Goal: Task Accomplishment & Management: Complete application form

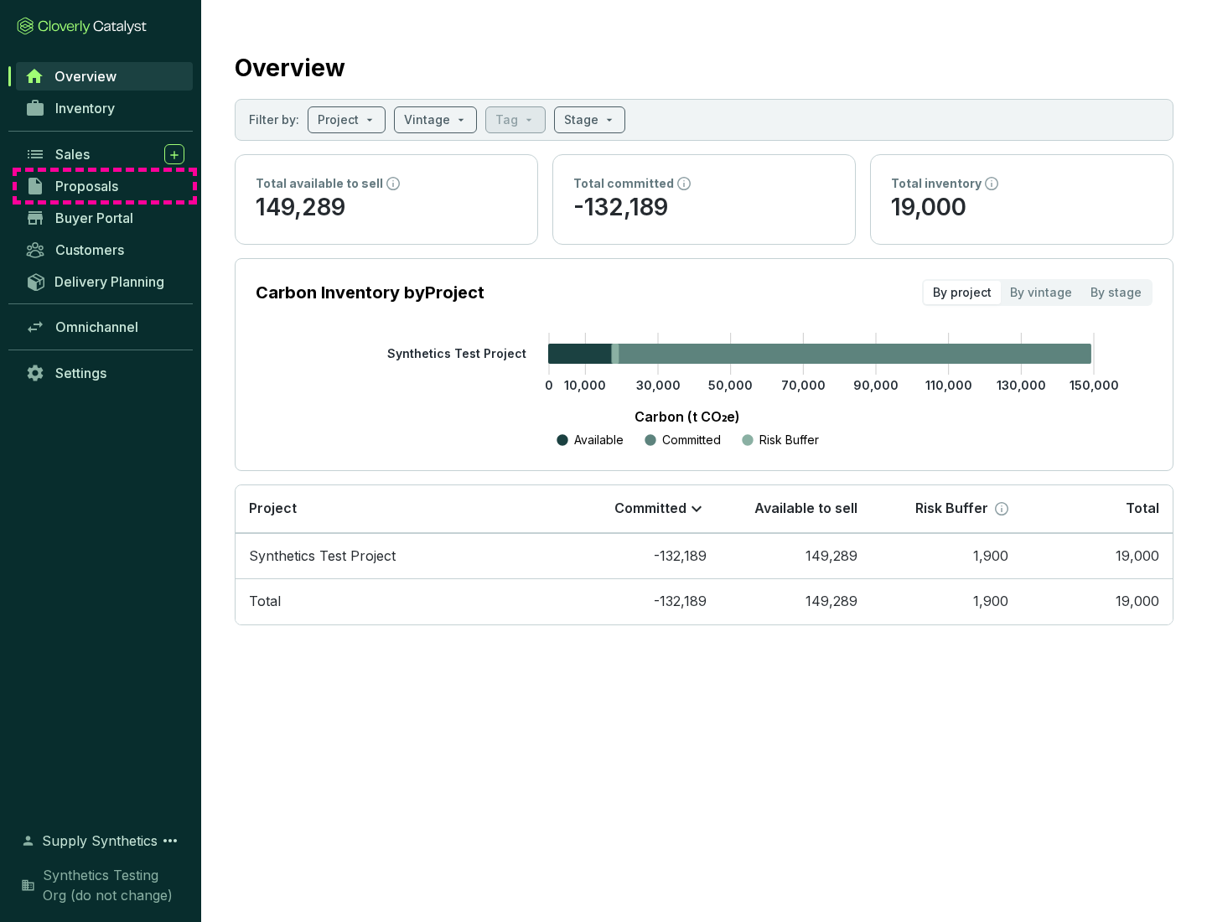
click at [105, 186] on span "Proposals" at bounding box center [86, 186] width 63 height 17
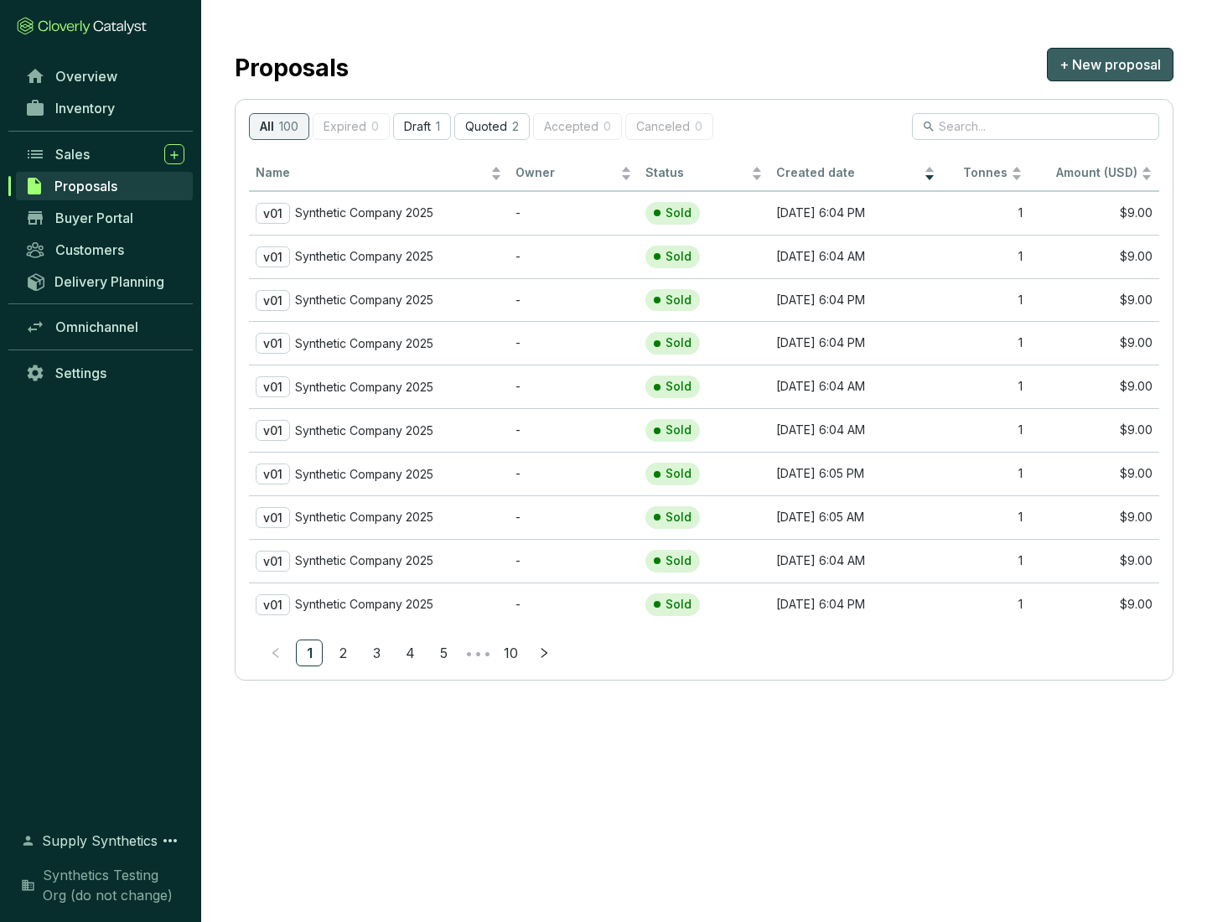
click at [1110, 65] on span "+ New proposal" at bounding box center [1109, 64] width 101 height 20
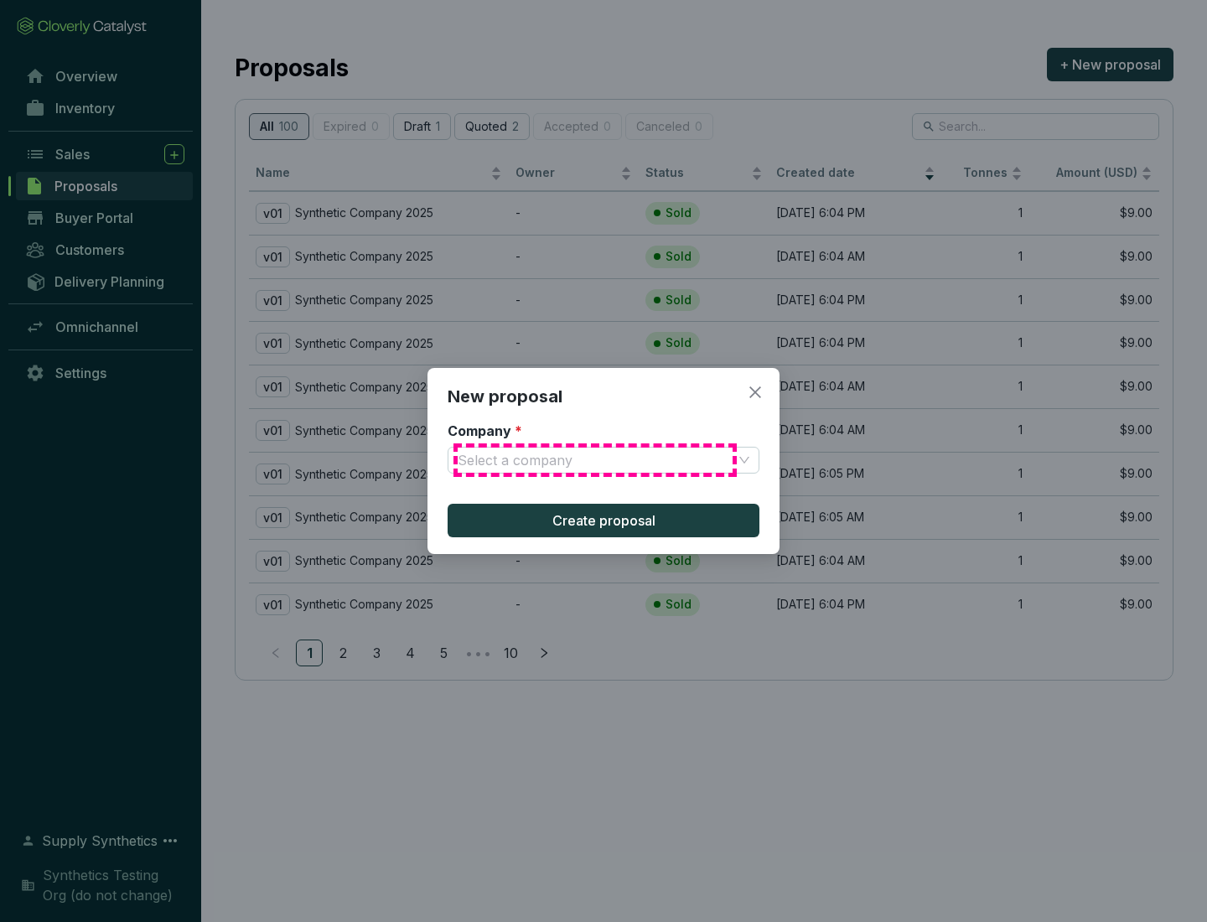
click at [595, 460] on input "Company *" at bounding box center [595, 460] width 275 height 25
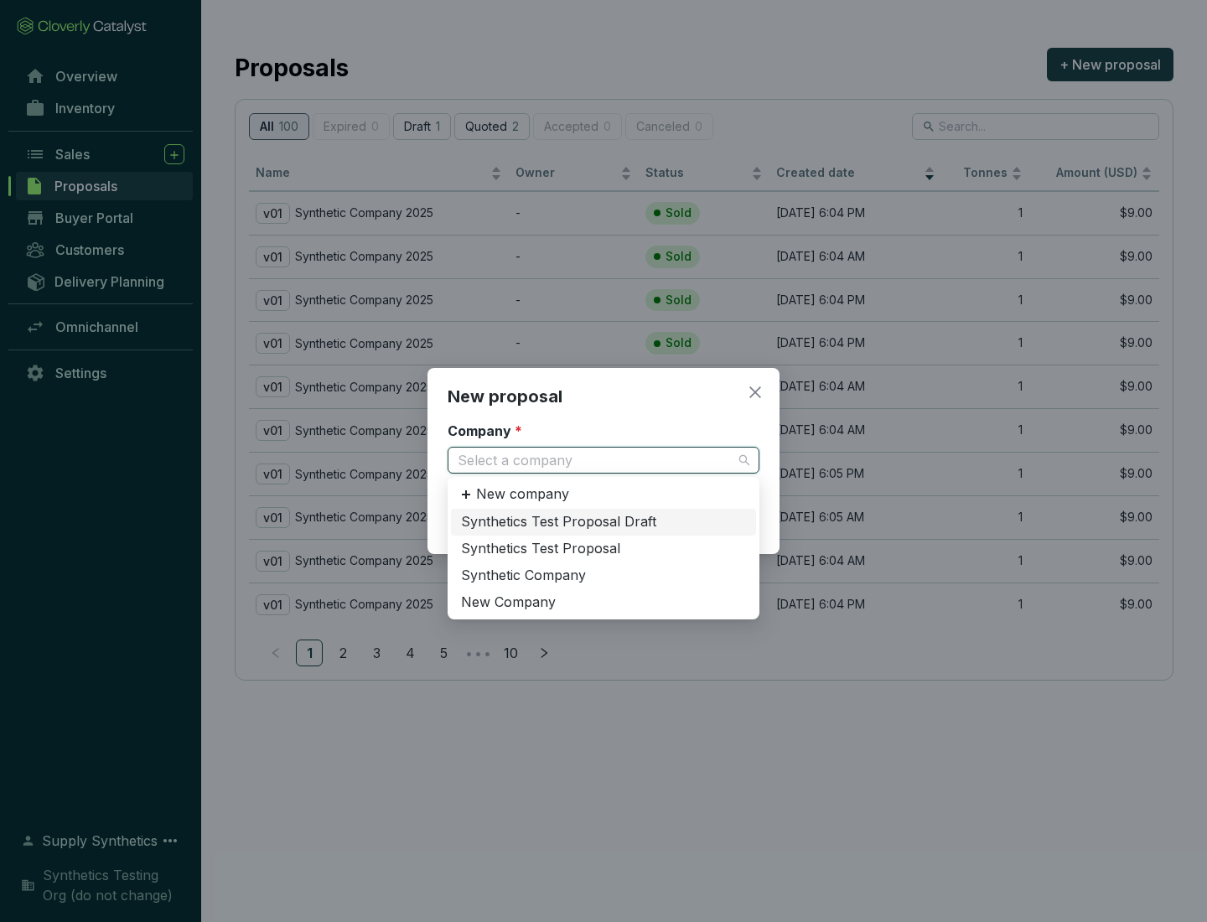
click at [603, 575] on div "Synthetic Company" at bounding box center [603, 576] width 285 height 18
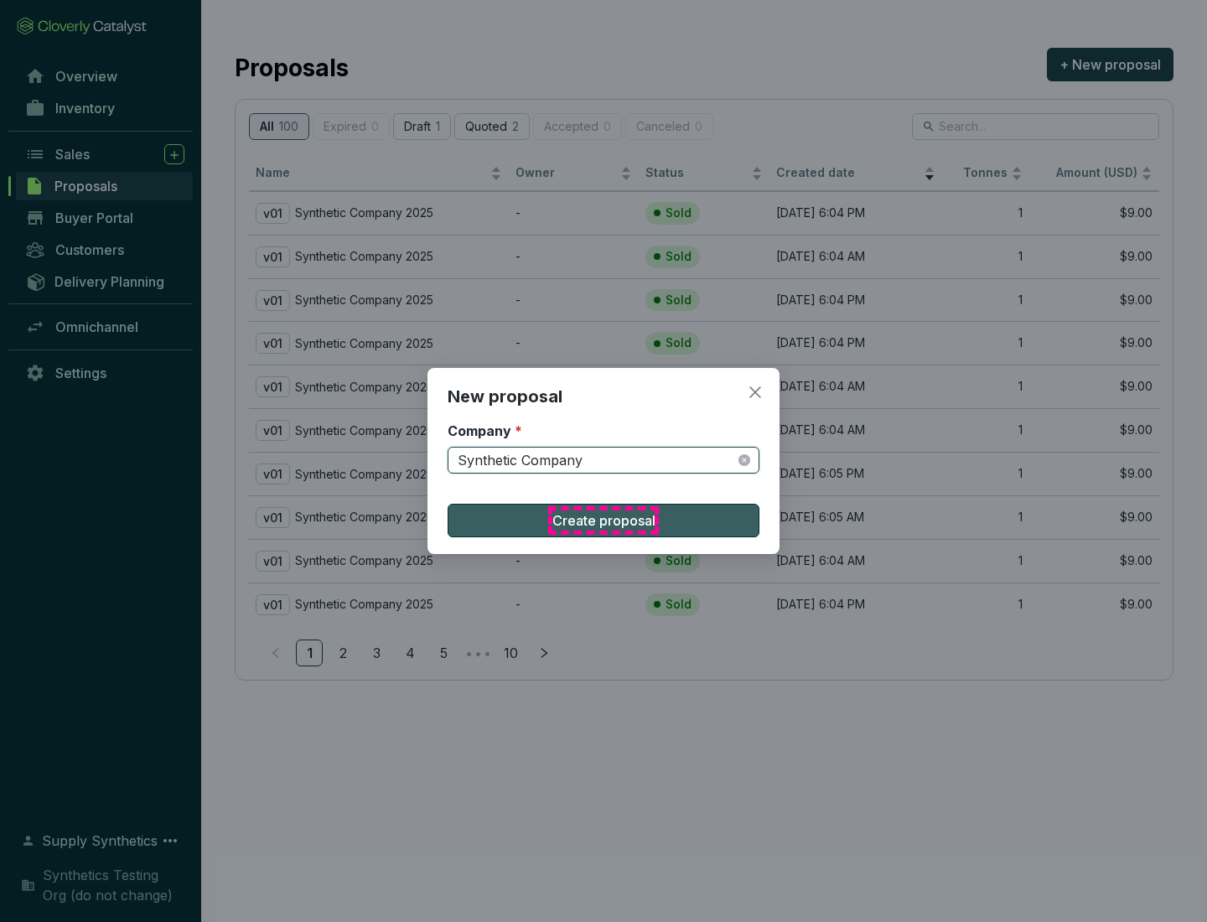
click at [603, 520] on span "Create proposal" at bounding box center [603, 520] width 103 height 20
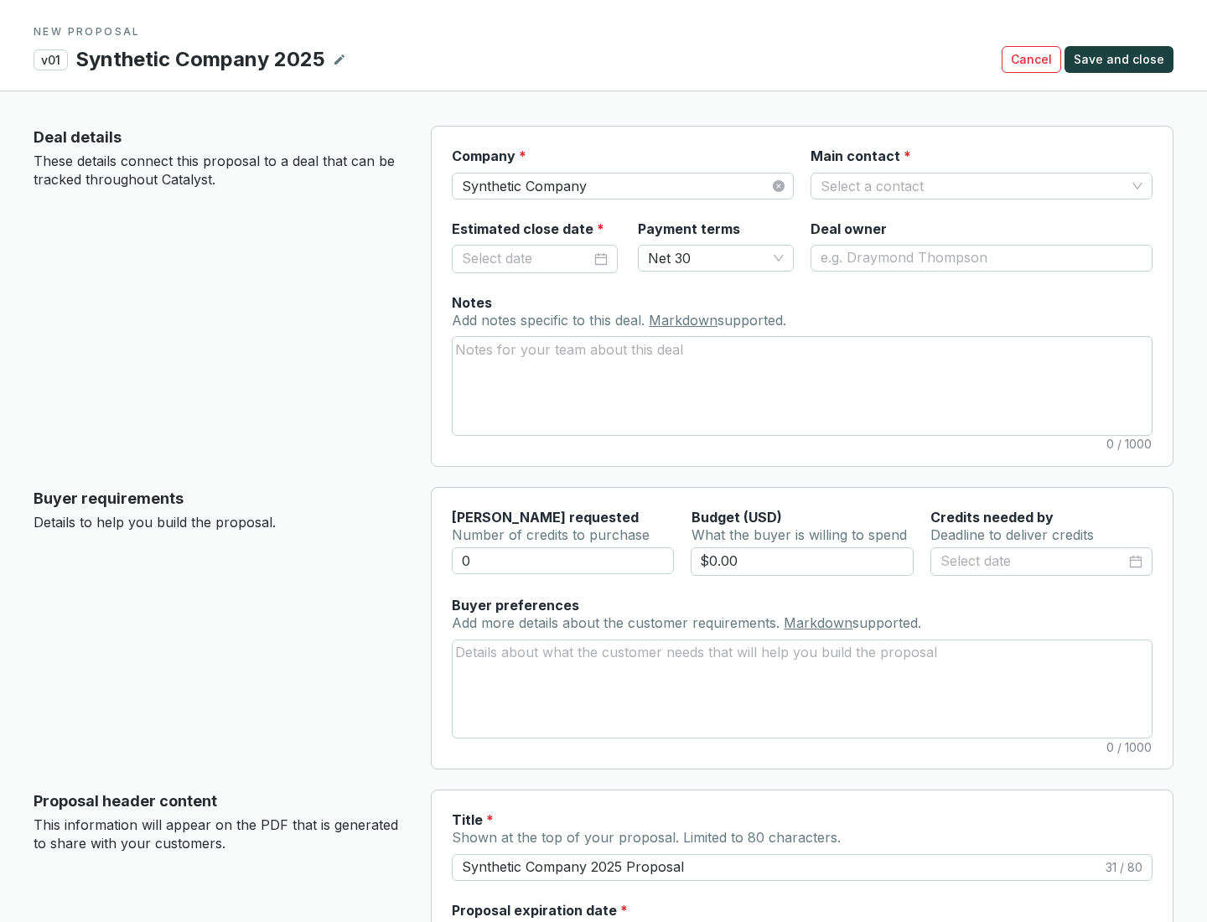
click at [973, 185] on input "Main contact *" at bounding box center [972, 185] width 305 height 25
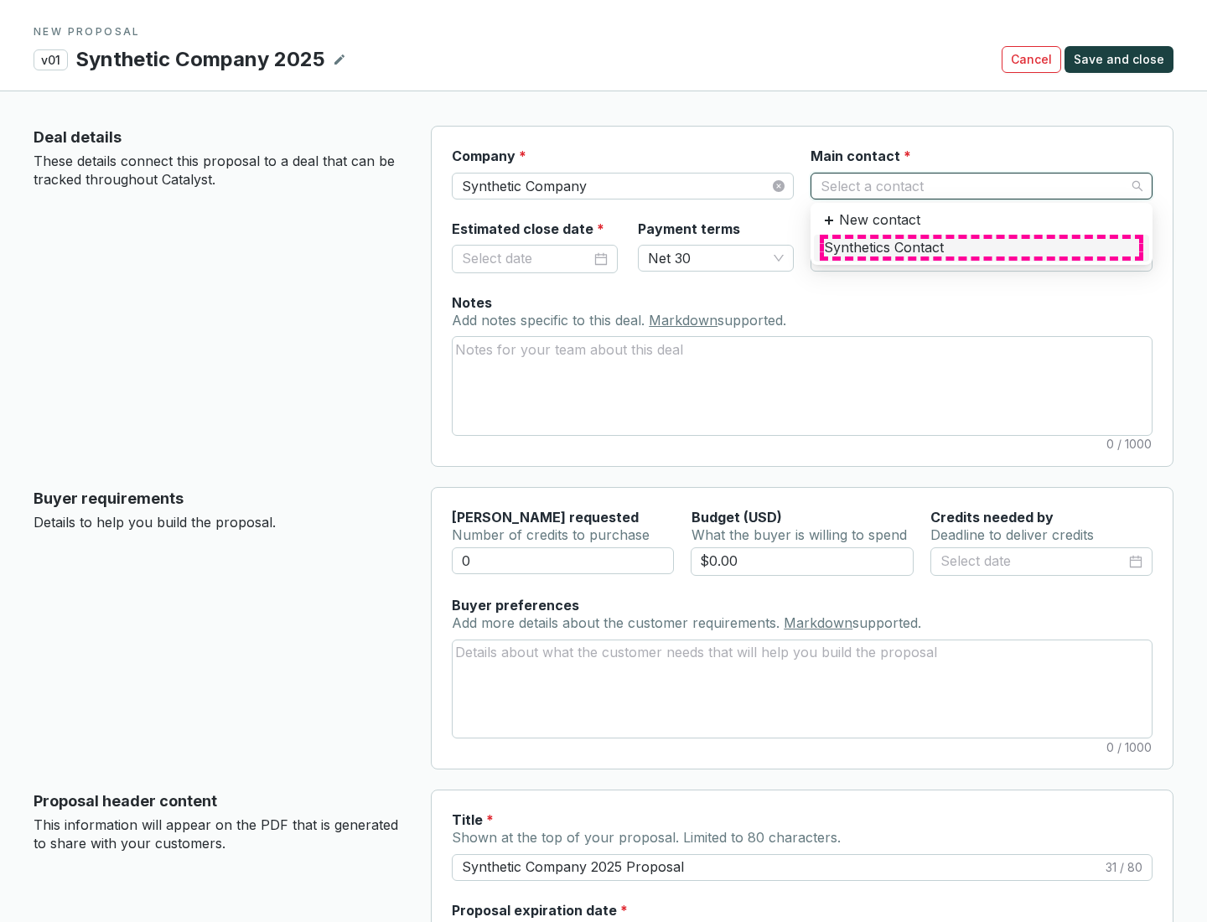
click at [981, 247] on div "Synthetics Contact" at bounding box center [981, 248] width 315 height 18
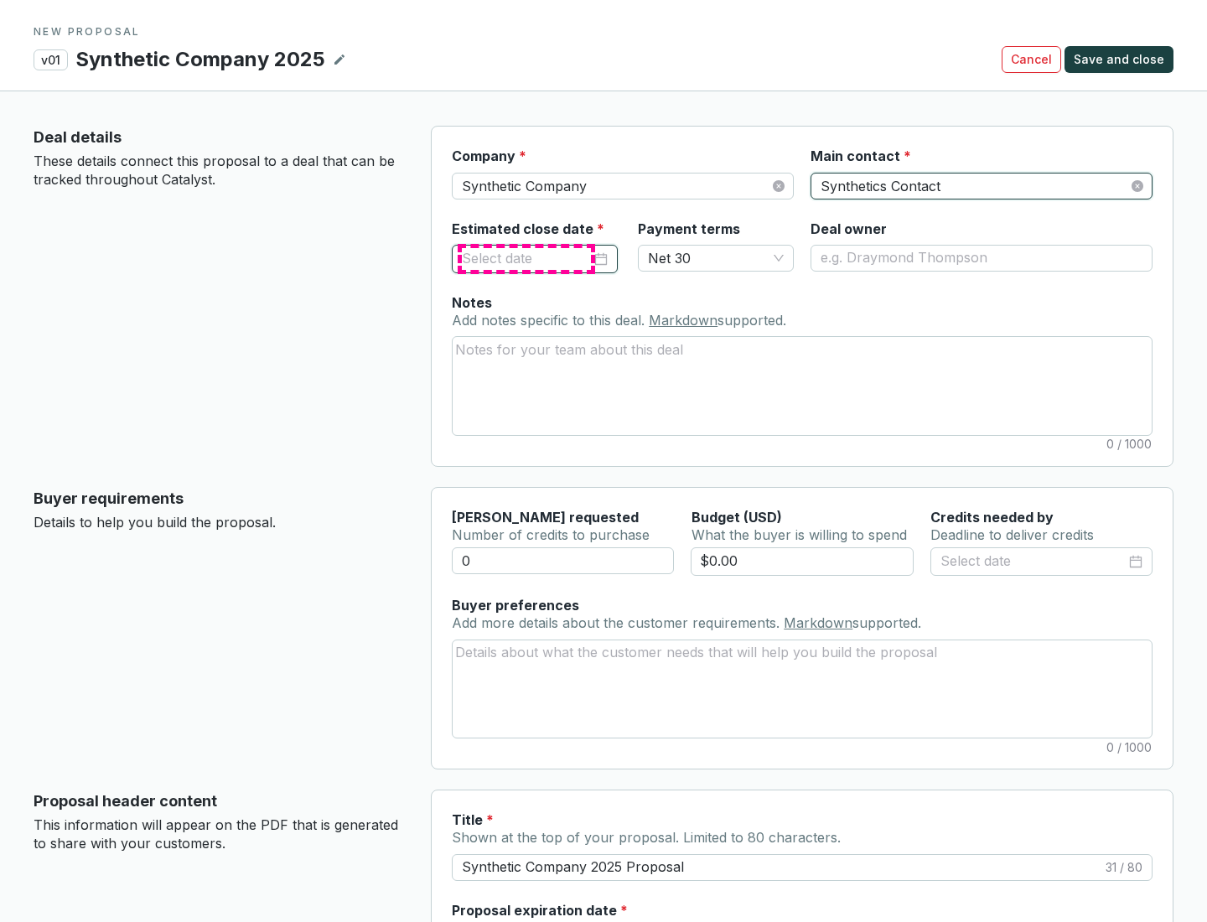
click at [526, 258] on input "Estimated close date *" at bounding box center [526, 259] width 129 height 22
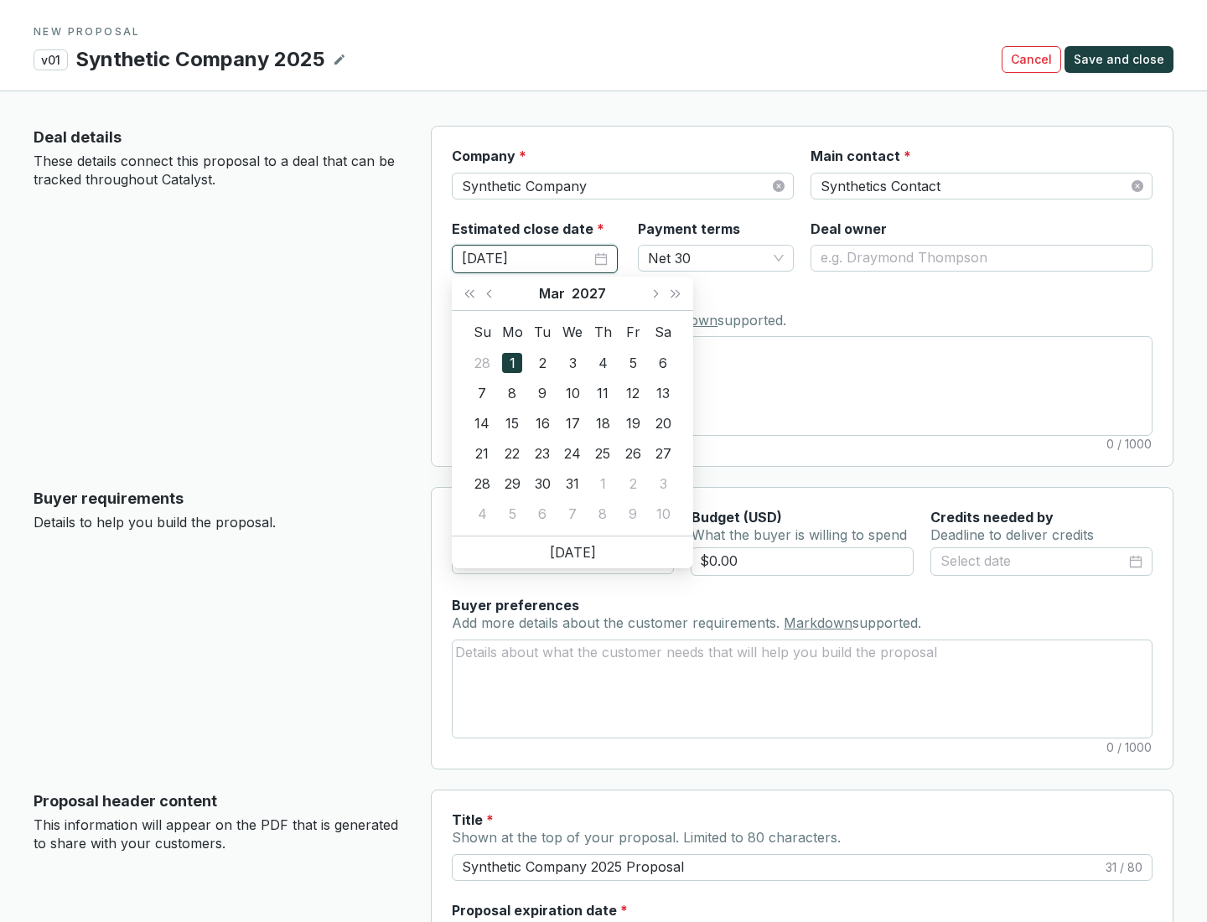
type input "[DATE]"
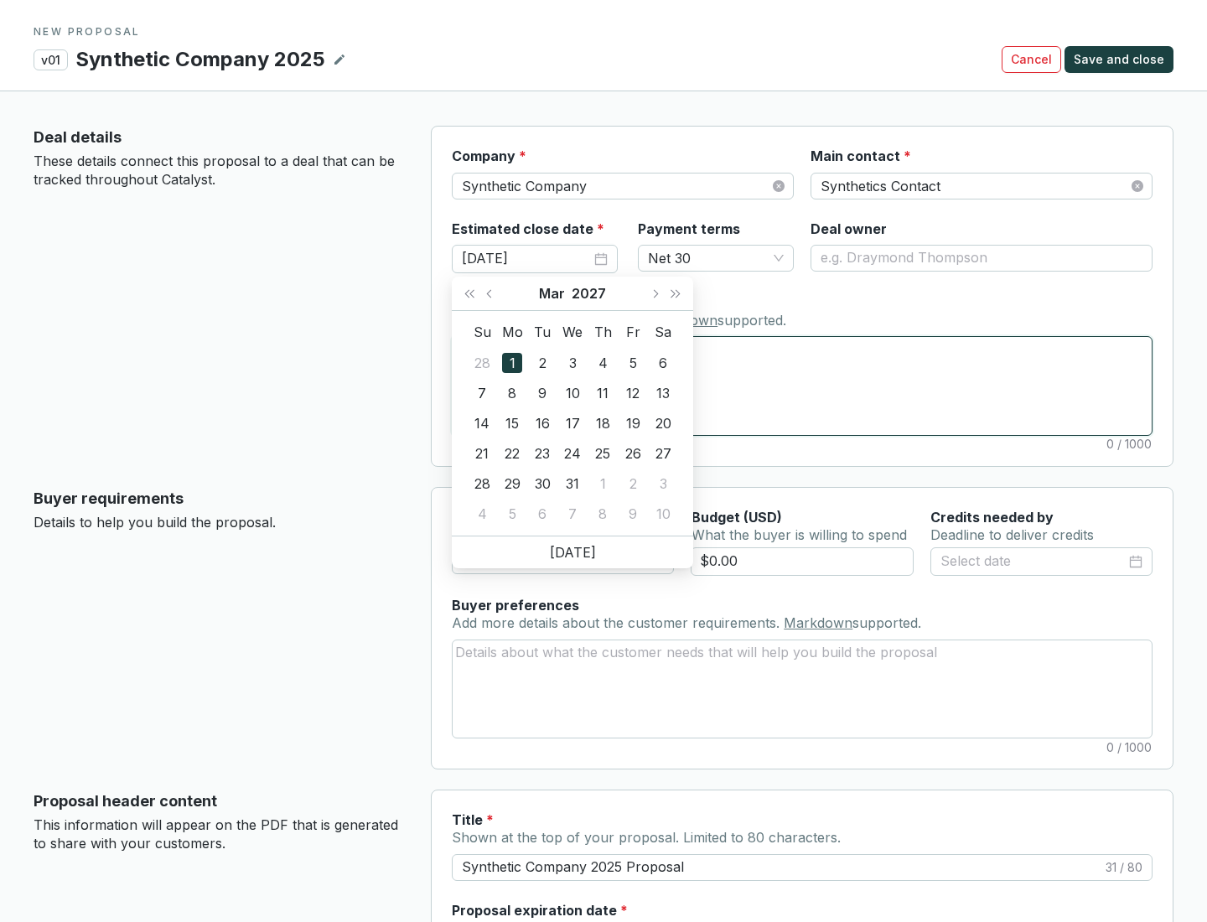
click at [802, 385] on textarea "Notes Add notes specific to this deal. Markdown supported." at bounding box center [802, 385] width 699 height 97
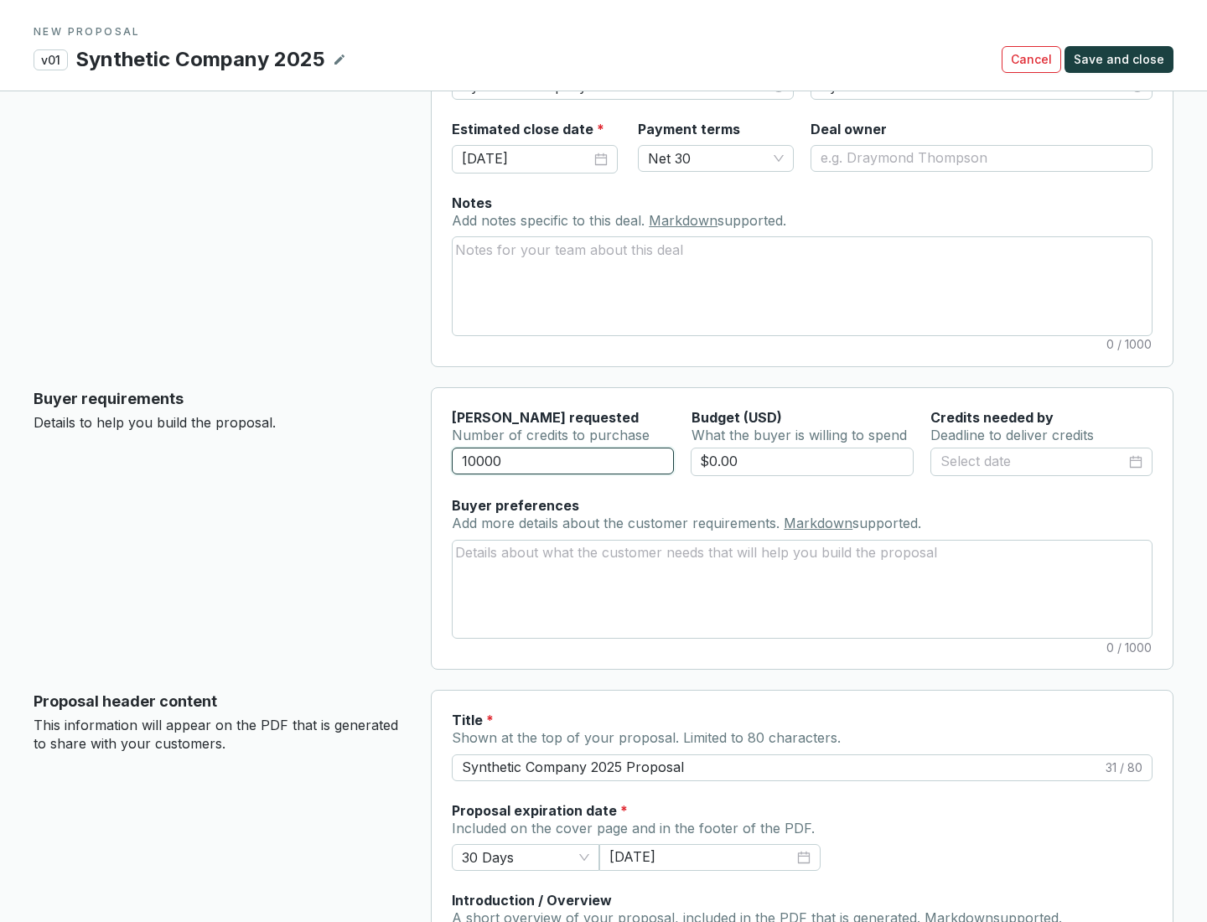
scroll to position [101, 0]
type input "10000"
type input "$0.00"
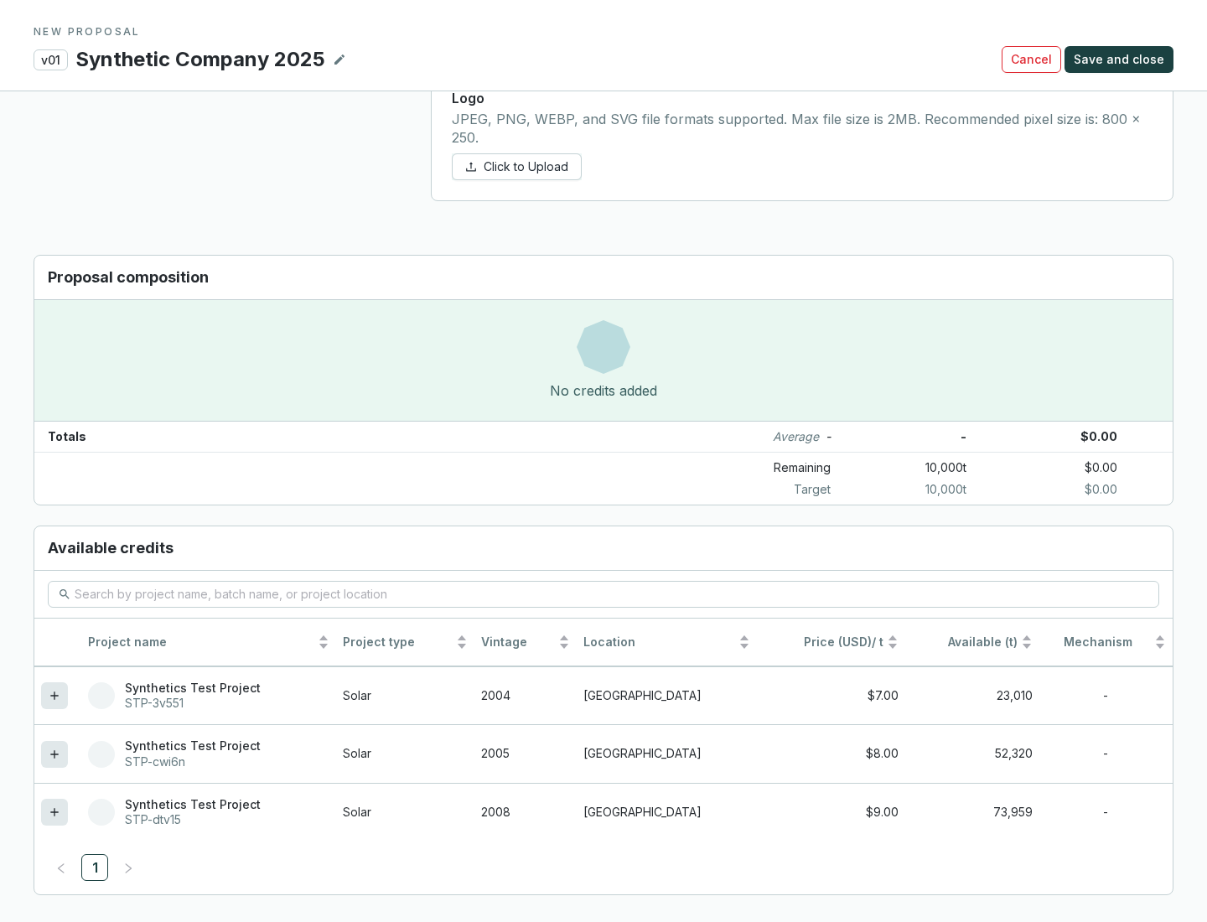
click at [54, 812] on icon at bounding box center [54, 812] width 8 height 8
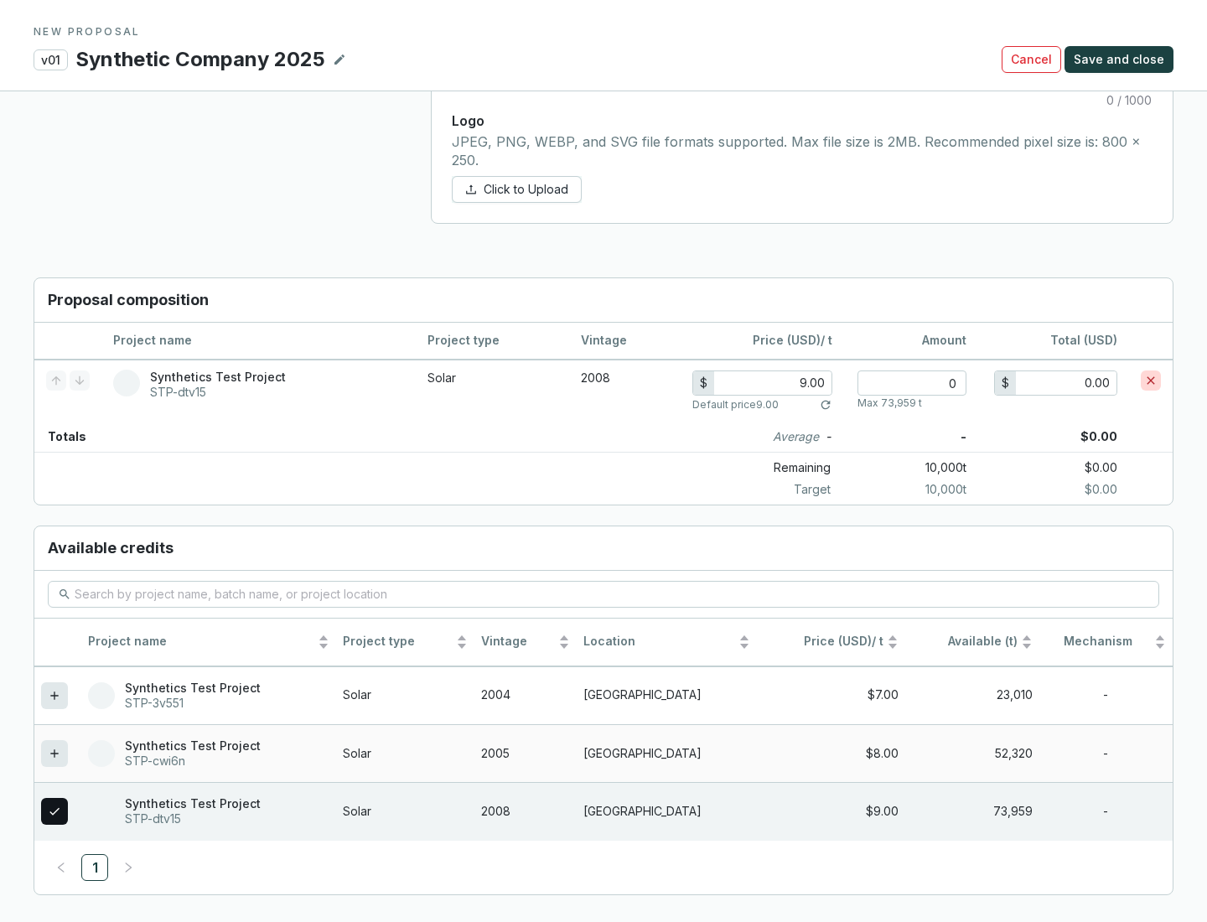
scroll to position [964, 0]
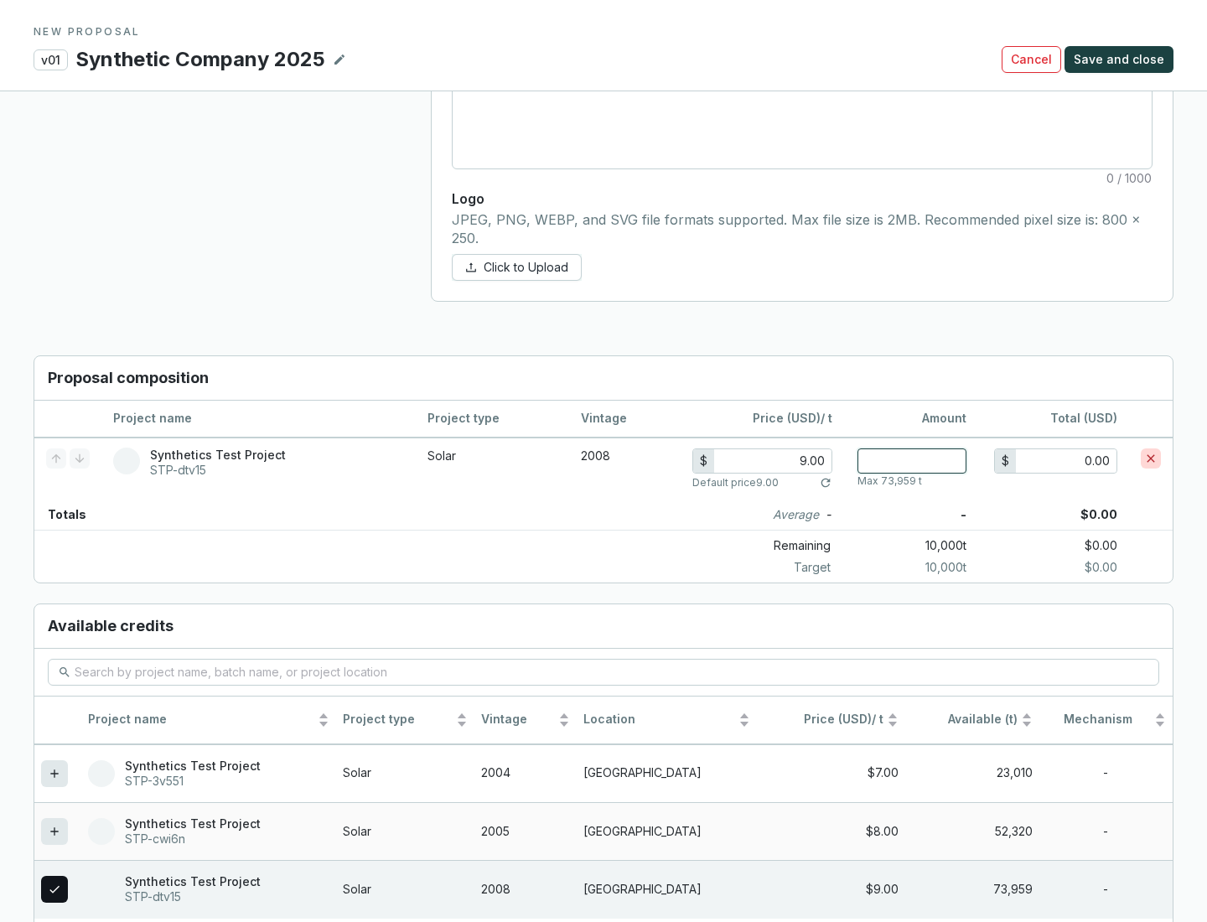
type input "1"
type input "9.00"
type input "1"
click at [1121, 60] on span "Save and close" at bounding box center [1119, 59] width 91 height 17
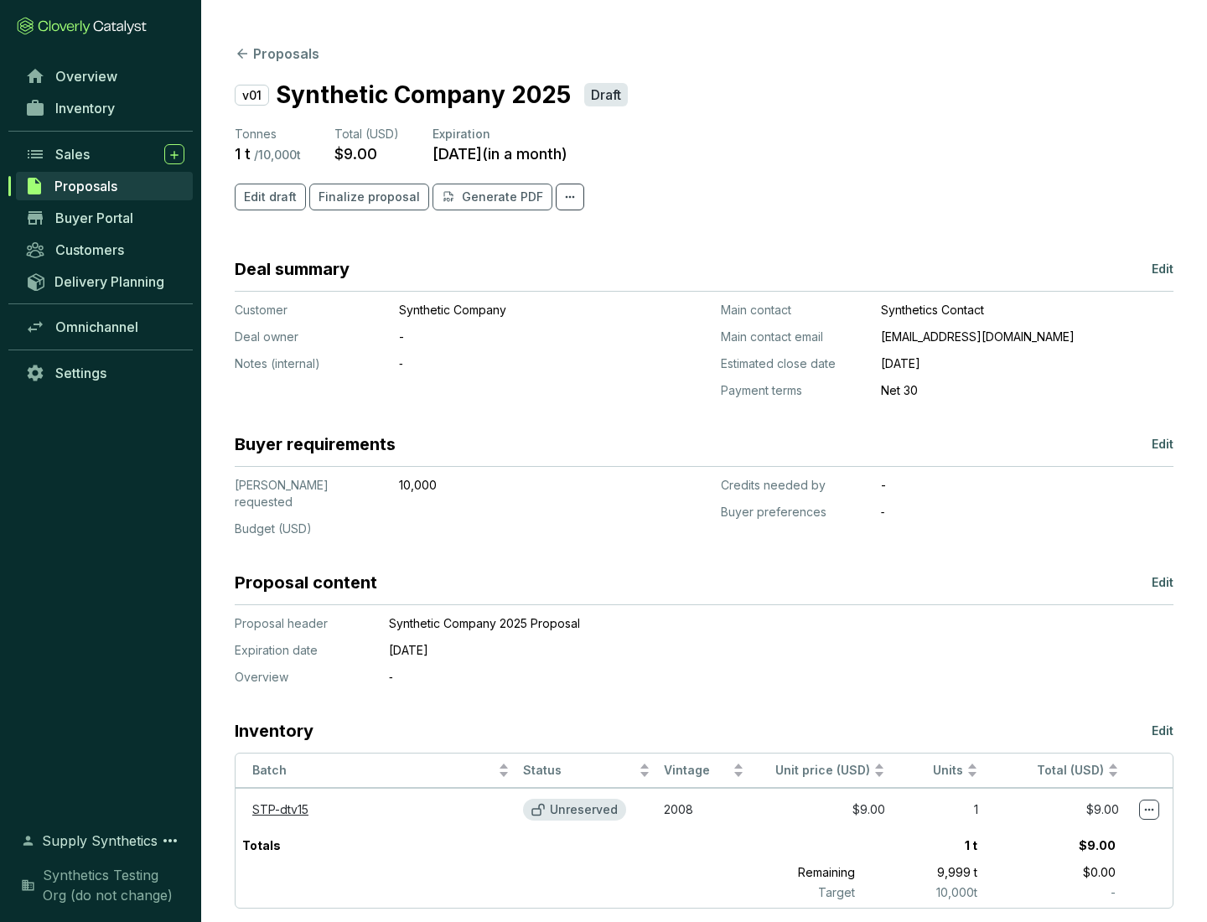
click at [364, 197] on span "Finalize proposal" at bounding box center [368, 197] width 101 height 17
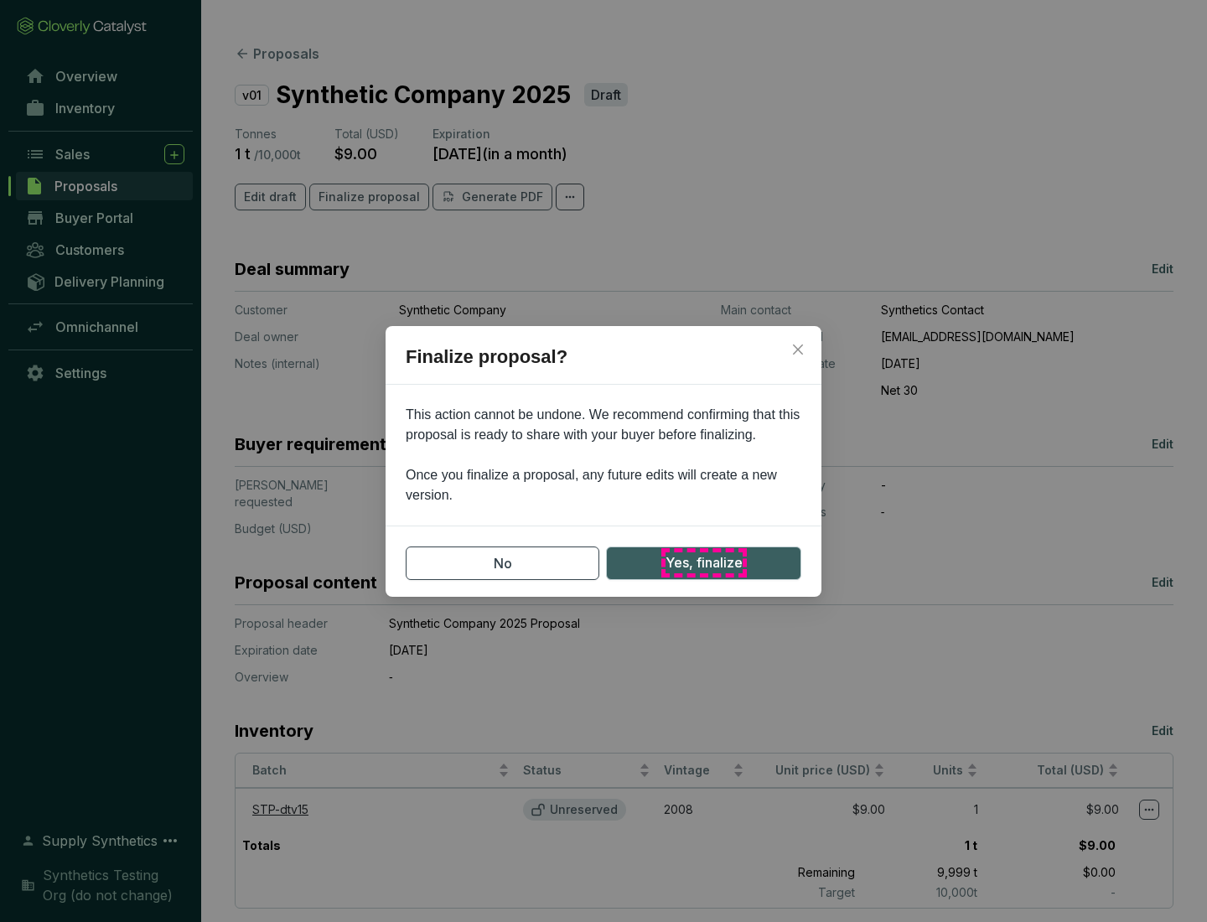
click at [703, 562] on span "Yes, finalize" at bounding box center [703, 562] width 77 height 21
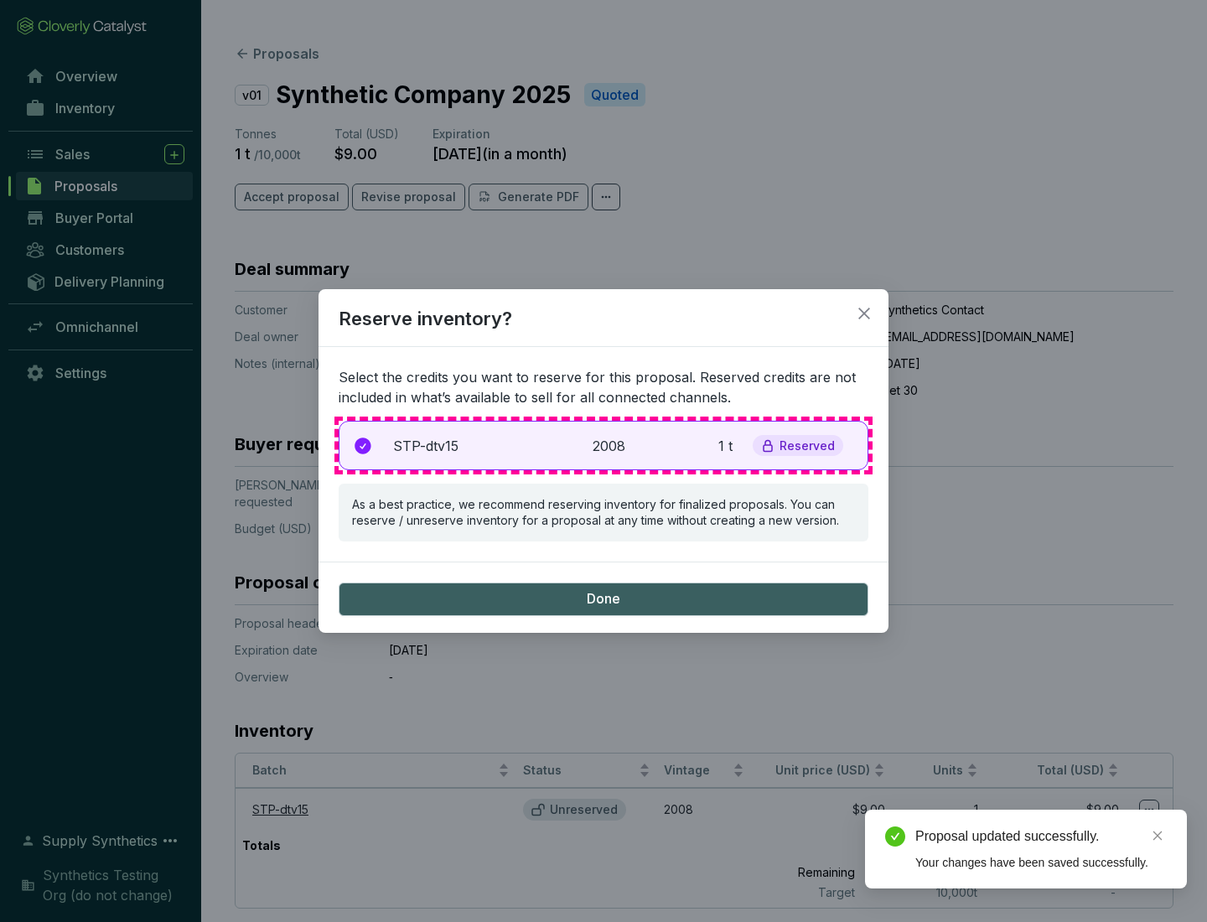
click at [603, 445] on p "2008" at bounding box center [610, 446] width 37 height 20
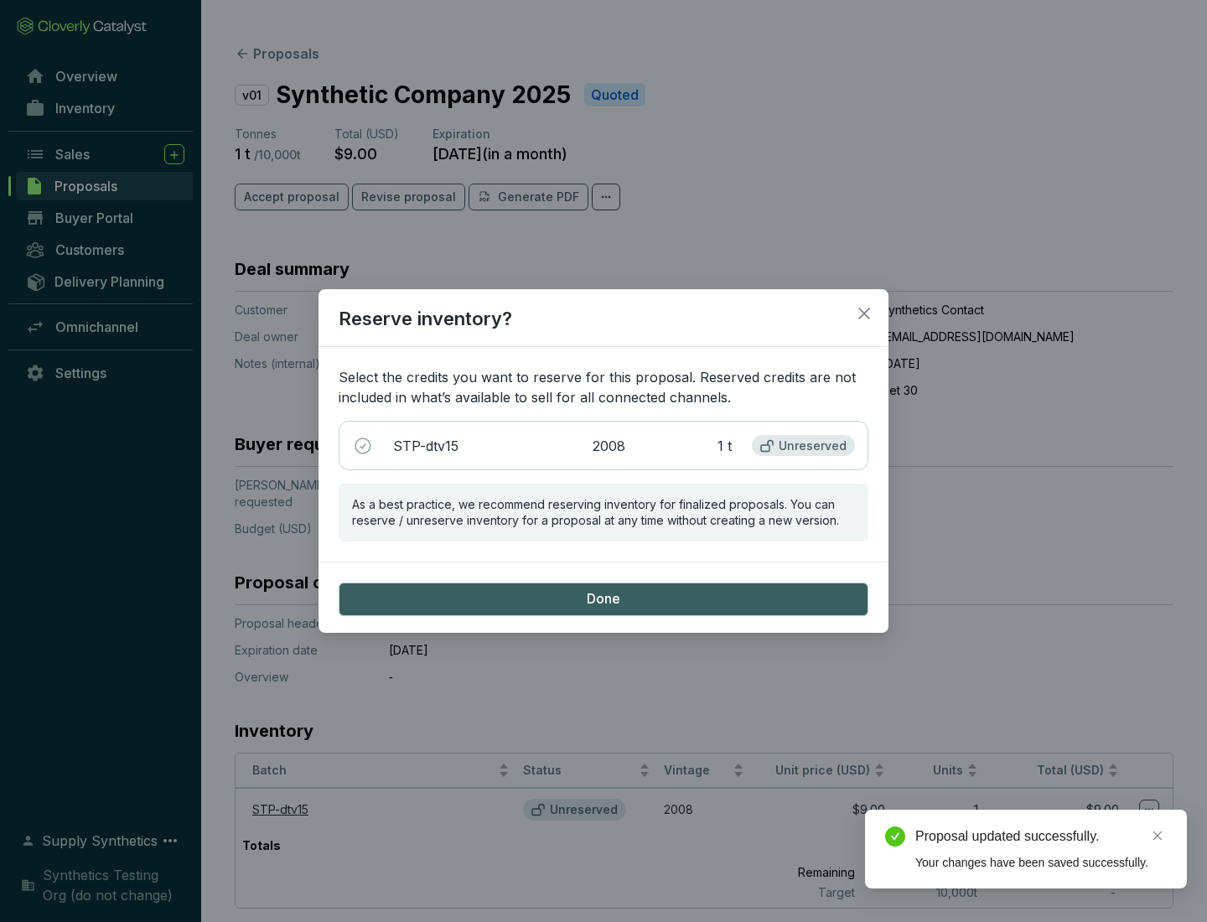
click at [603, 598] on span "Done" at bounding box center [604, 599] width 34 height 18
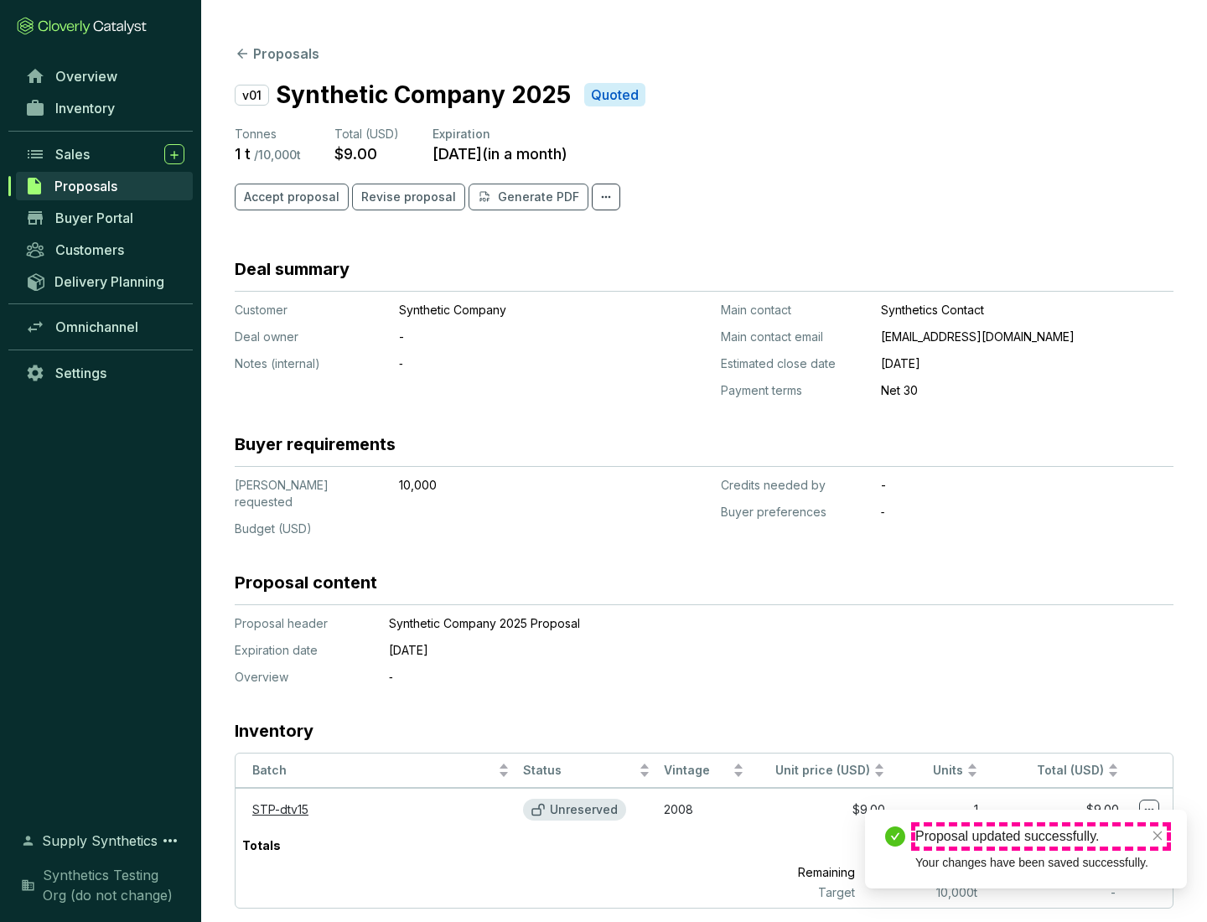
click at [1041, 836] on div "Proposal updated successfully." at bounding box center [1040, 836] width 251 height 20
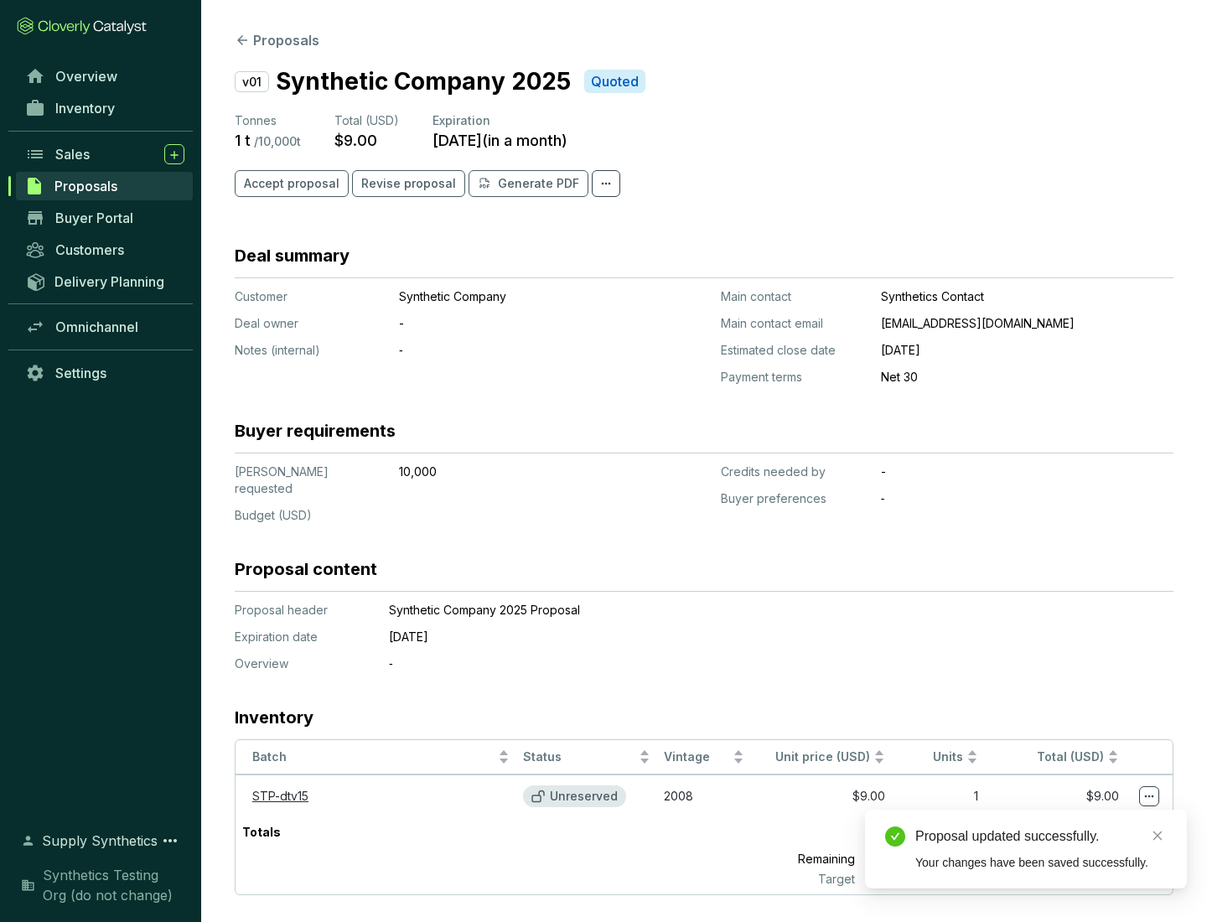
click at [1149, 795] on icon at bounding box center [1149, 796] width 9 height 3
click at [1098, 817] on div "Proposal updated successfully. Your changes have been saved successfully." at bounding box center [1026, 849] width 322 height 79
click at [1041, 836] on div "Proposal updated successfully." at bounding box center [1040, 836] width 251 height 20
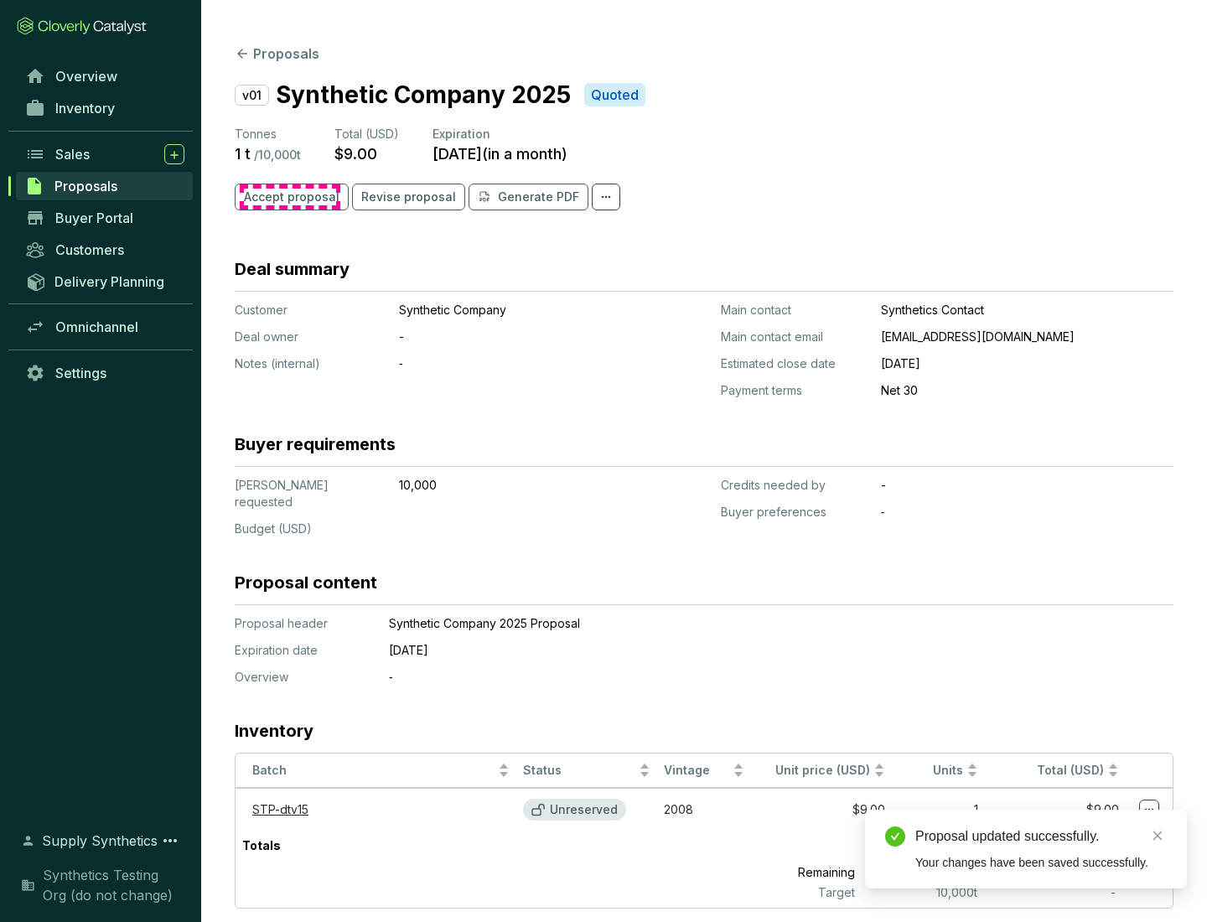
click at [289, 197] on span "Accept proposal" at bounding box center [292, 197] width 96 height 17
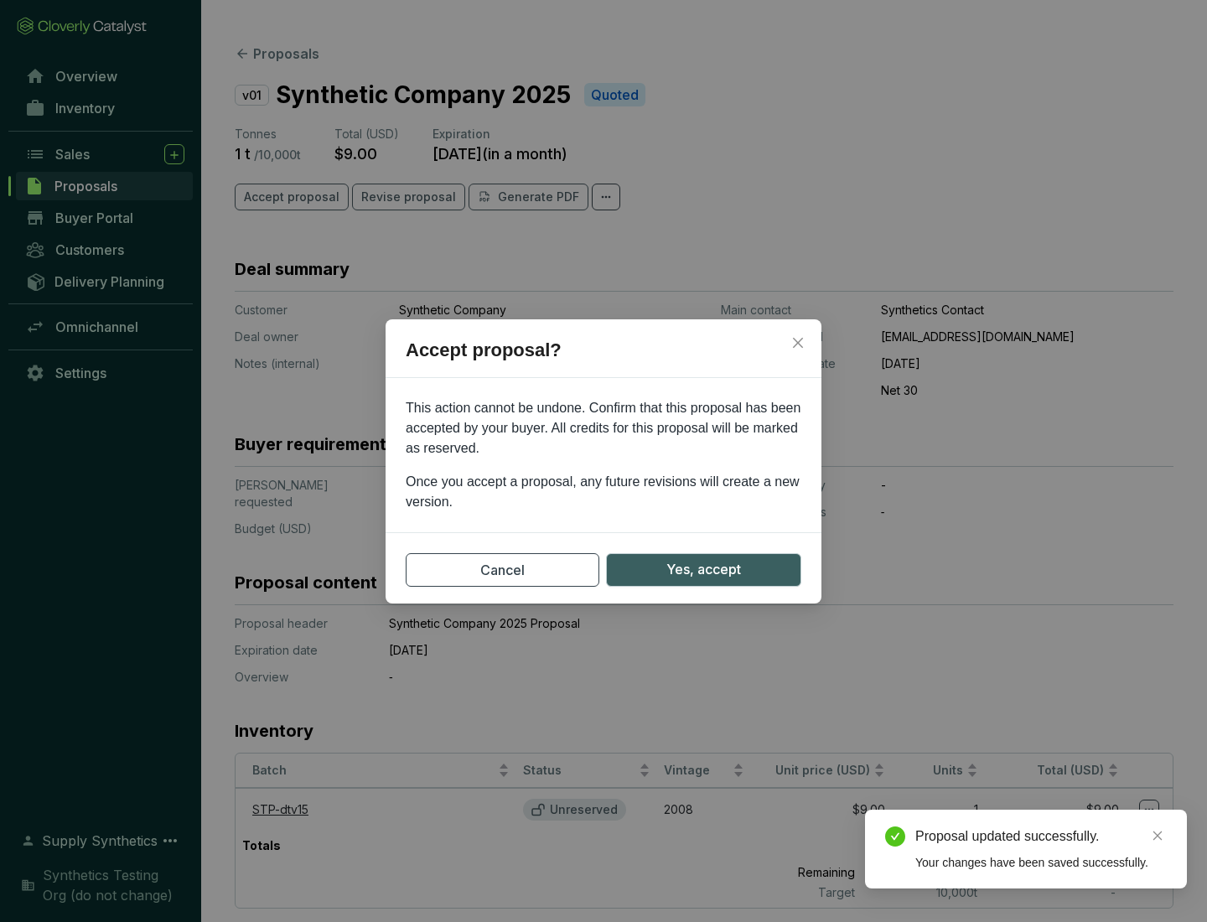
click at [703, 569] on span "Yes, accept" at bounding box center [703, 569] width 75 height 21
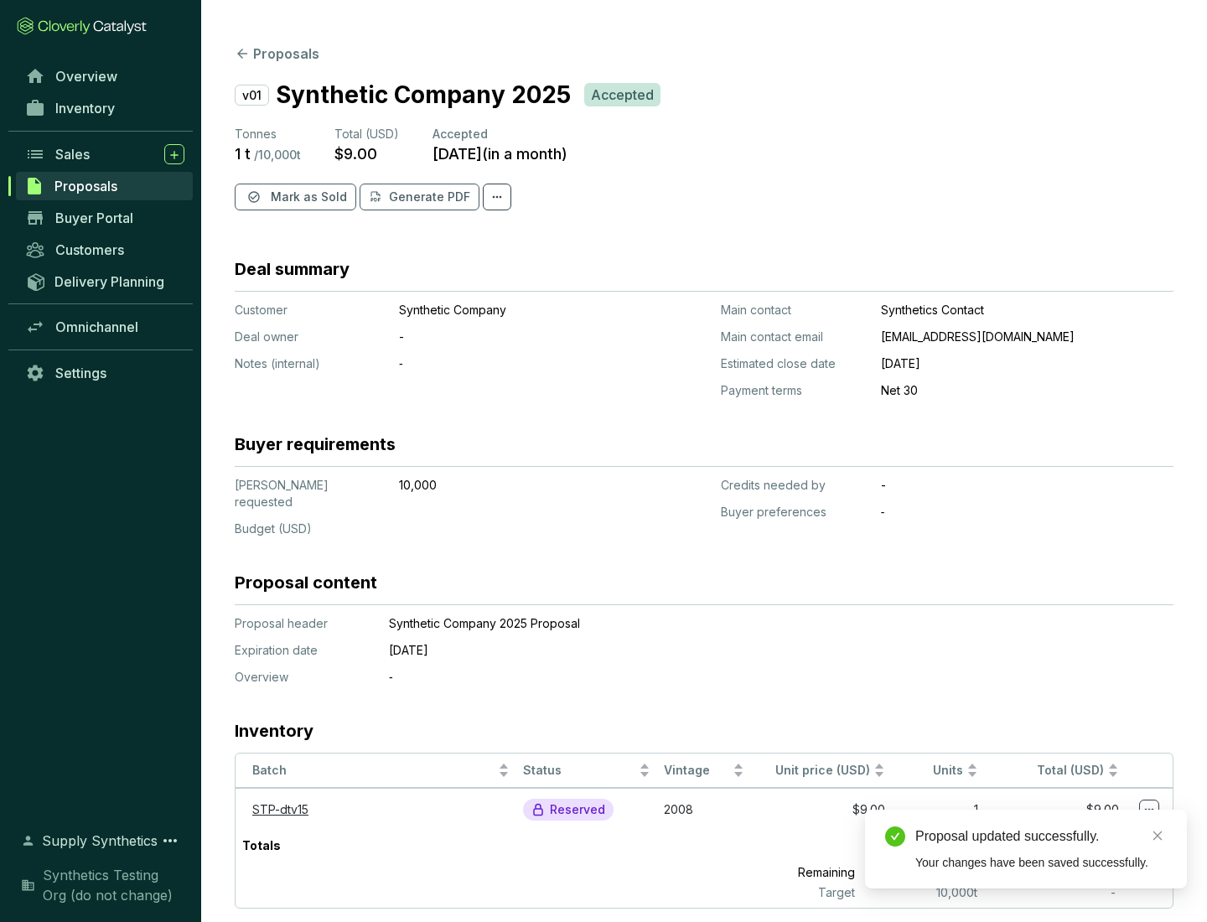
click at [307, 197] on span "Mark as Sold" at bounding box center [309, 197] width 76 height 17
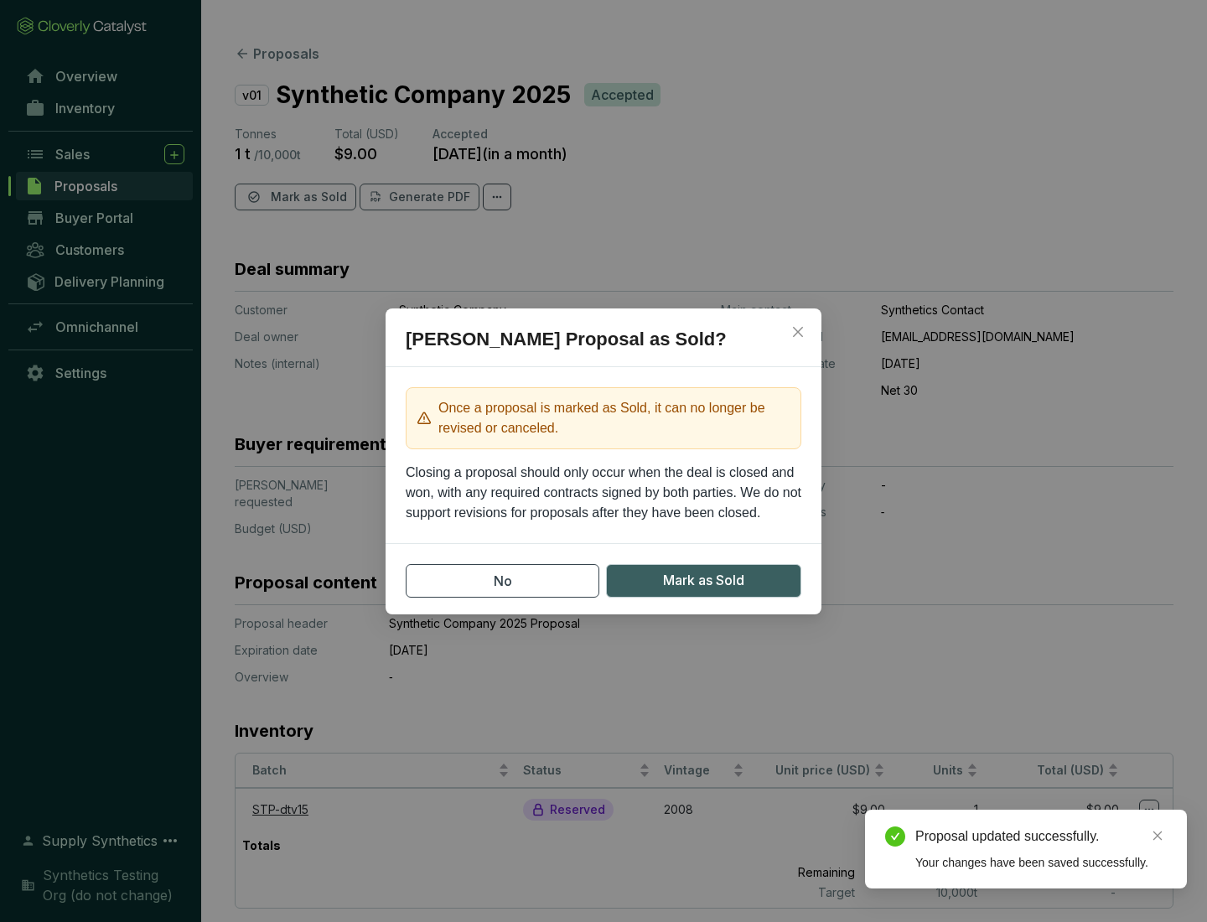
click at [703, 580] on span "Mark as Sold" at bounding box center [703, 580] width 81 height 21
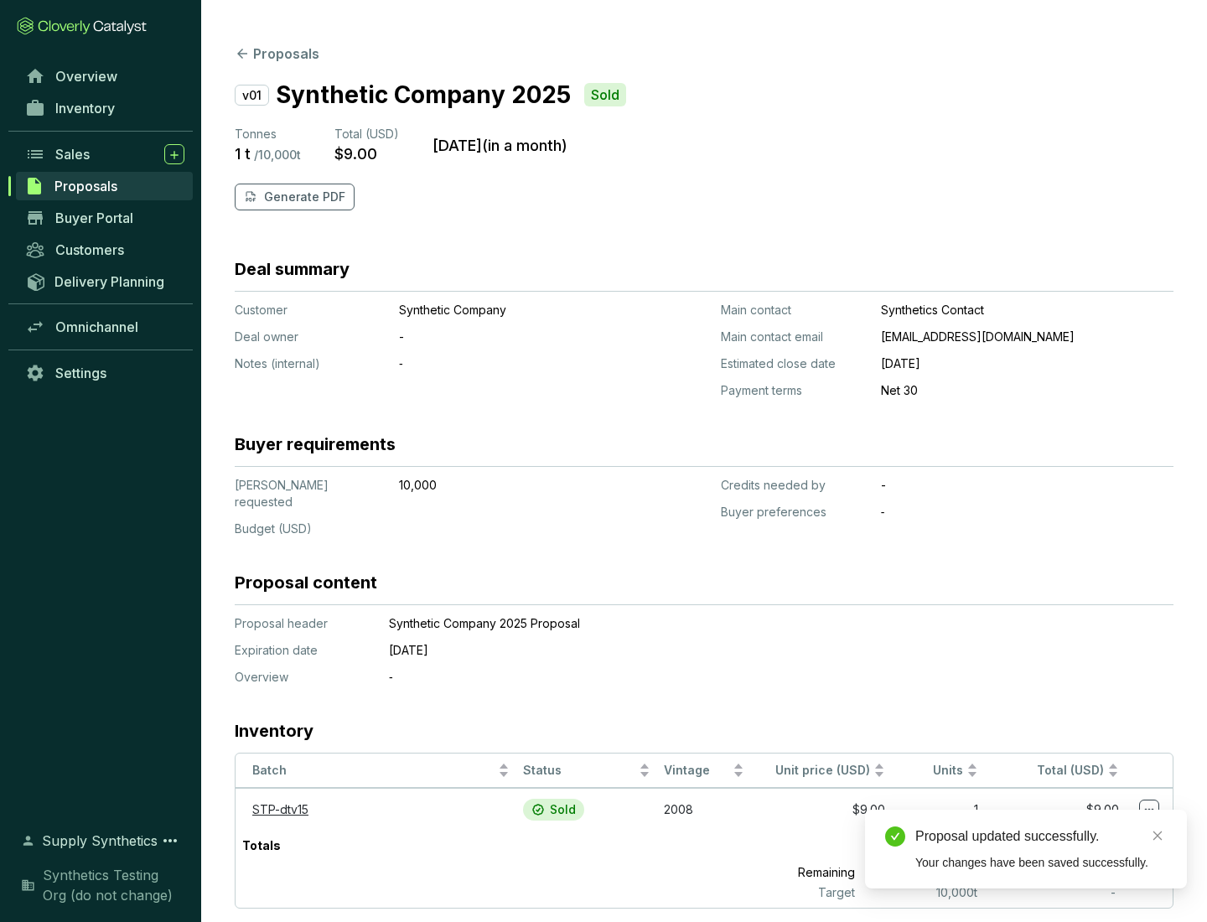
click at [303, 197] on p "Generate PDF" at bounding box center [304, 197] width 81 height 17
click at [1041, 818] on div "Download Complete" at bounding box center [1040, 818] width 251 height 20
